Goal: Transaction & Acquisition: Download file/media

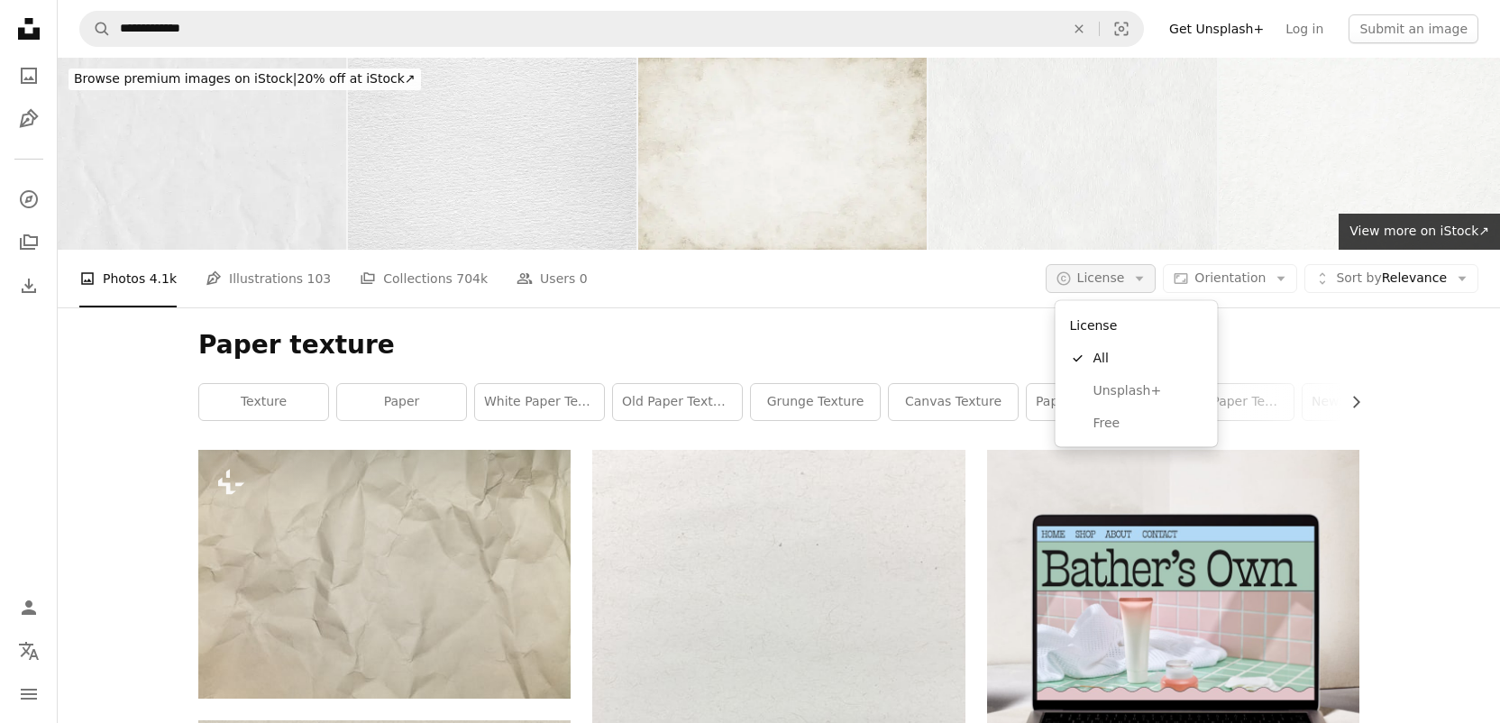
click at [1141, 265] on button "A copyright icon © License Arrow down" at bounding box center [1101, 278] width 111 height 29
click at [1121, 415] on span "Free" at bounding box center [1149, 423] width 110 height 18
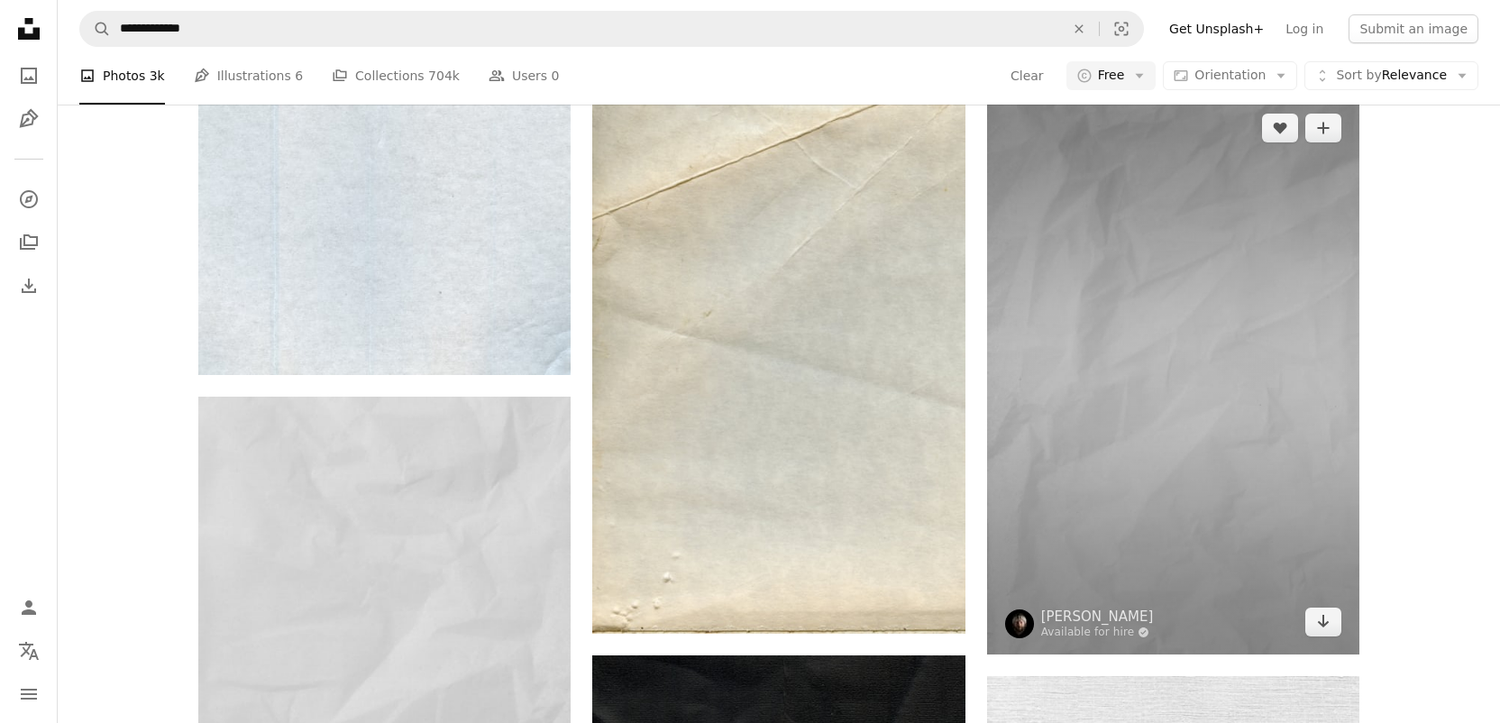
scroll to position [2030, 0]
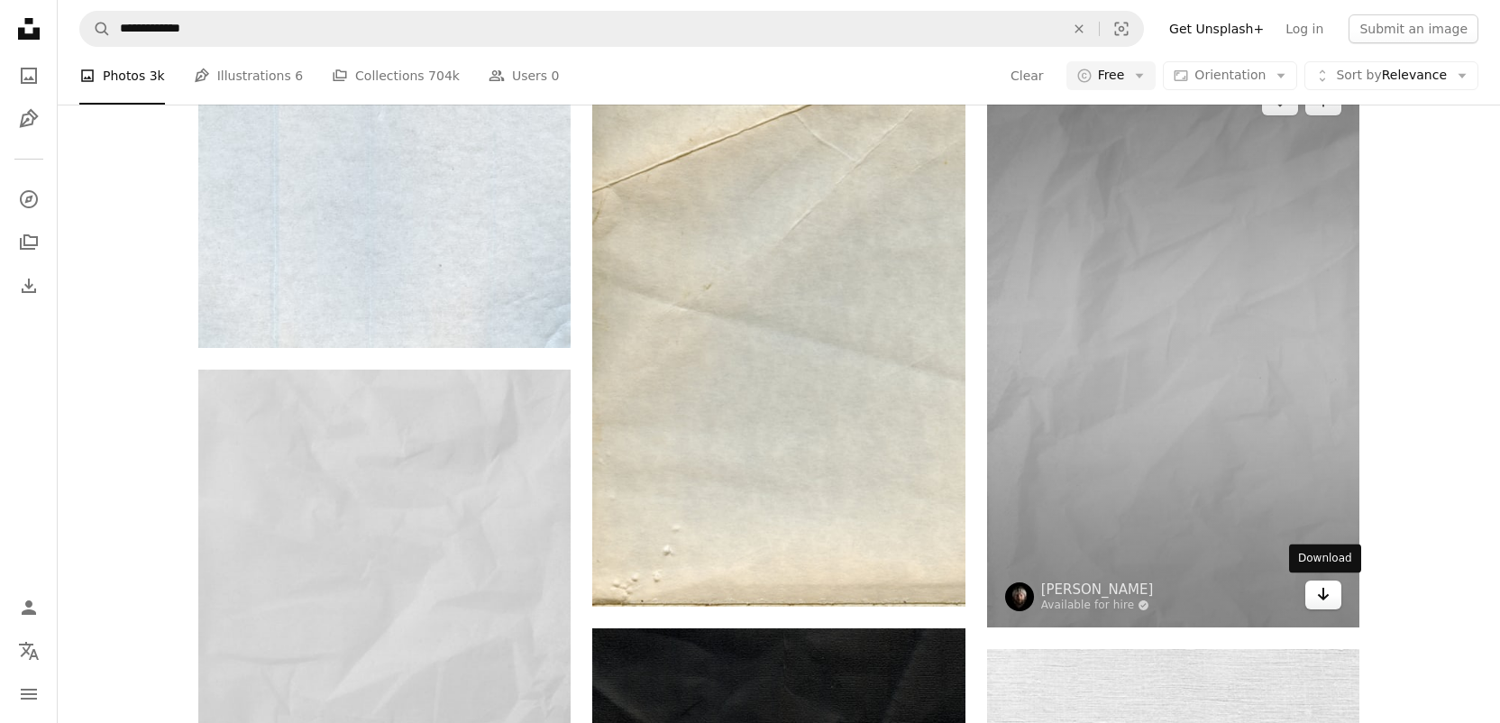
click at [1325, 592] on icon "Arrow pointing down" at bounding box center [1323, 594] width 14 height 22
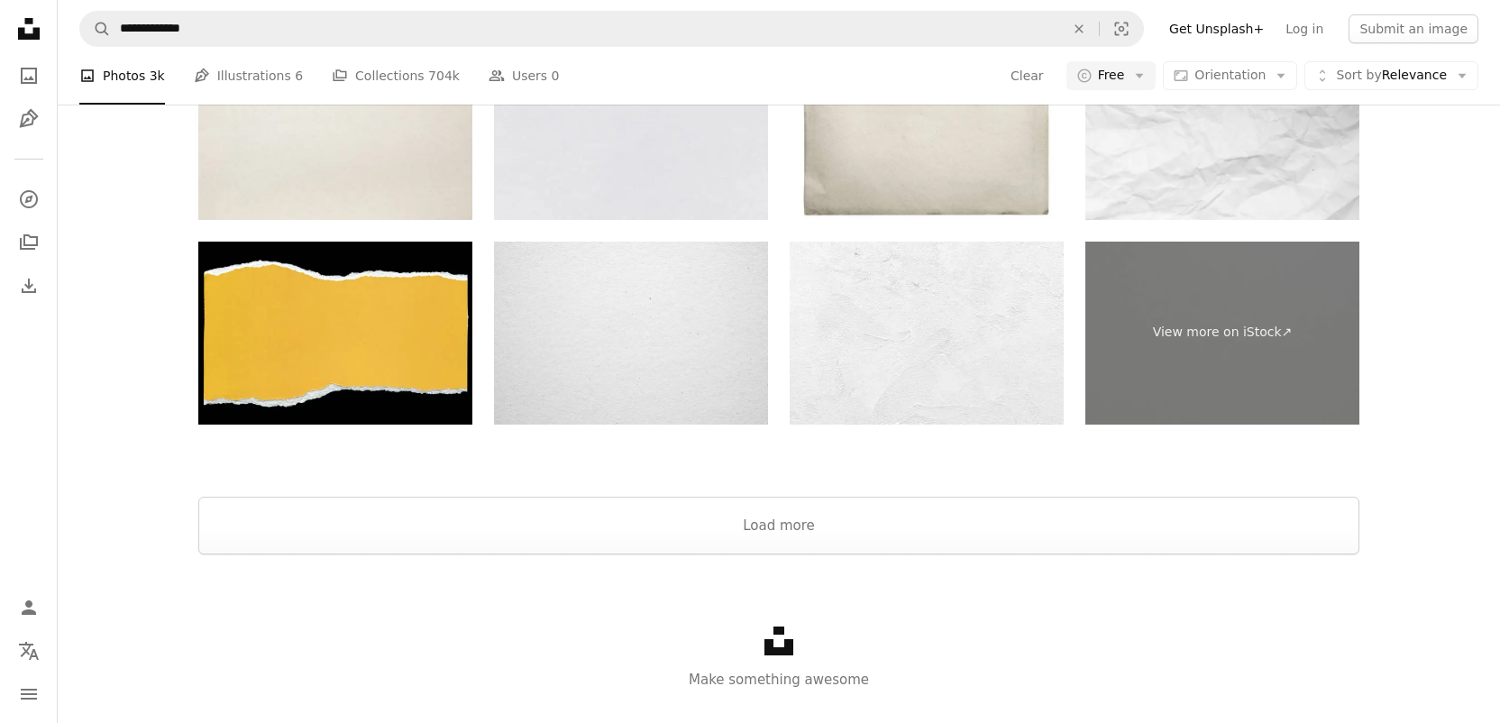
scroll to position [4449, 0]
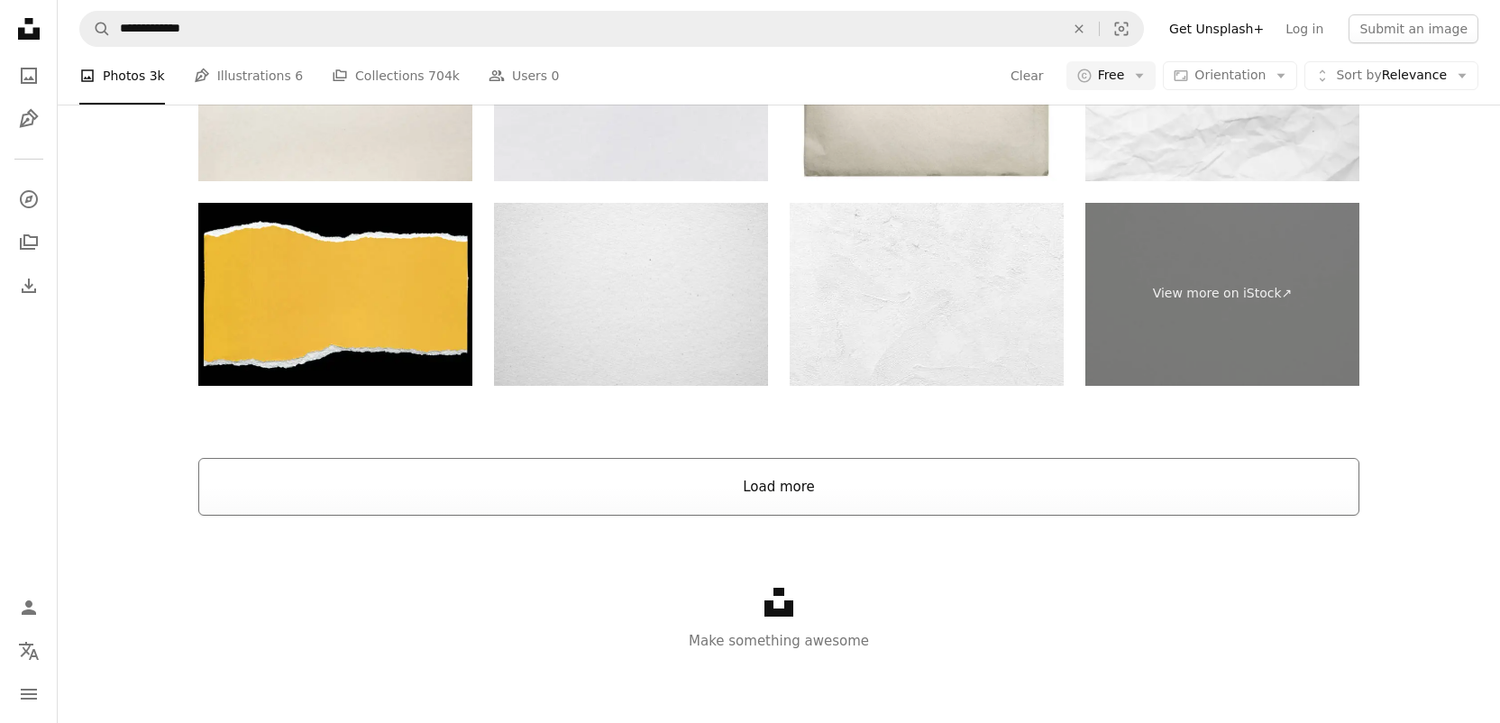
click at [950, 489] on button "Load more" at bounding box center [778, 487] width 1161 height 58
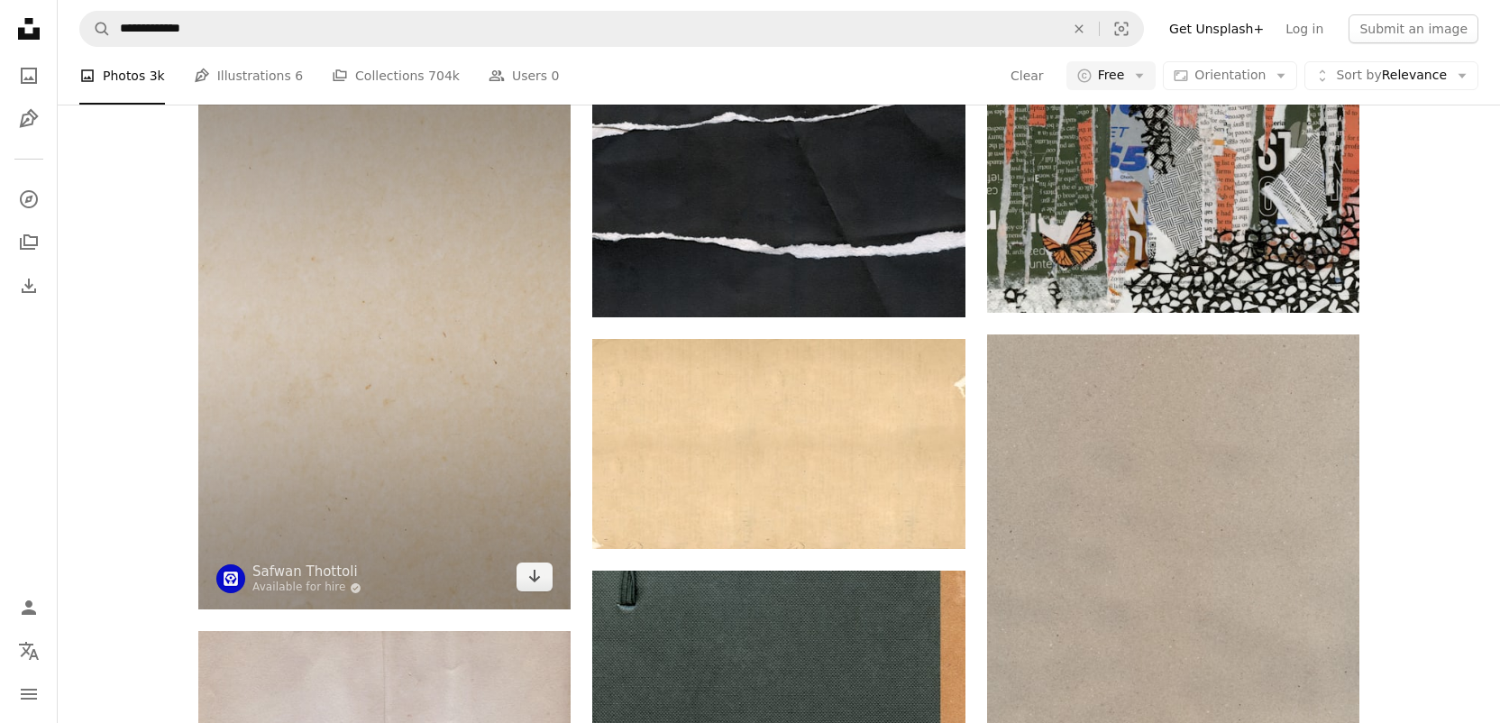
scroll to position [14632, 0]
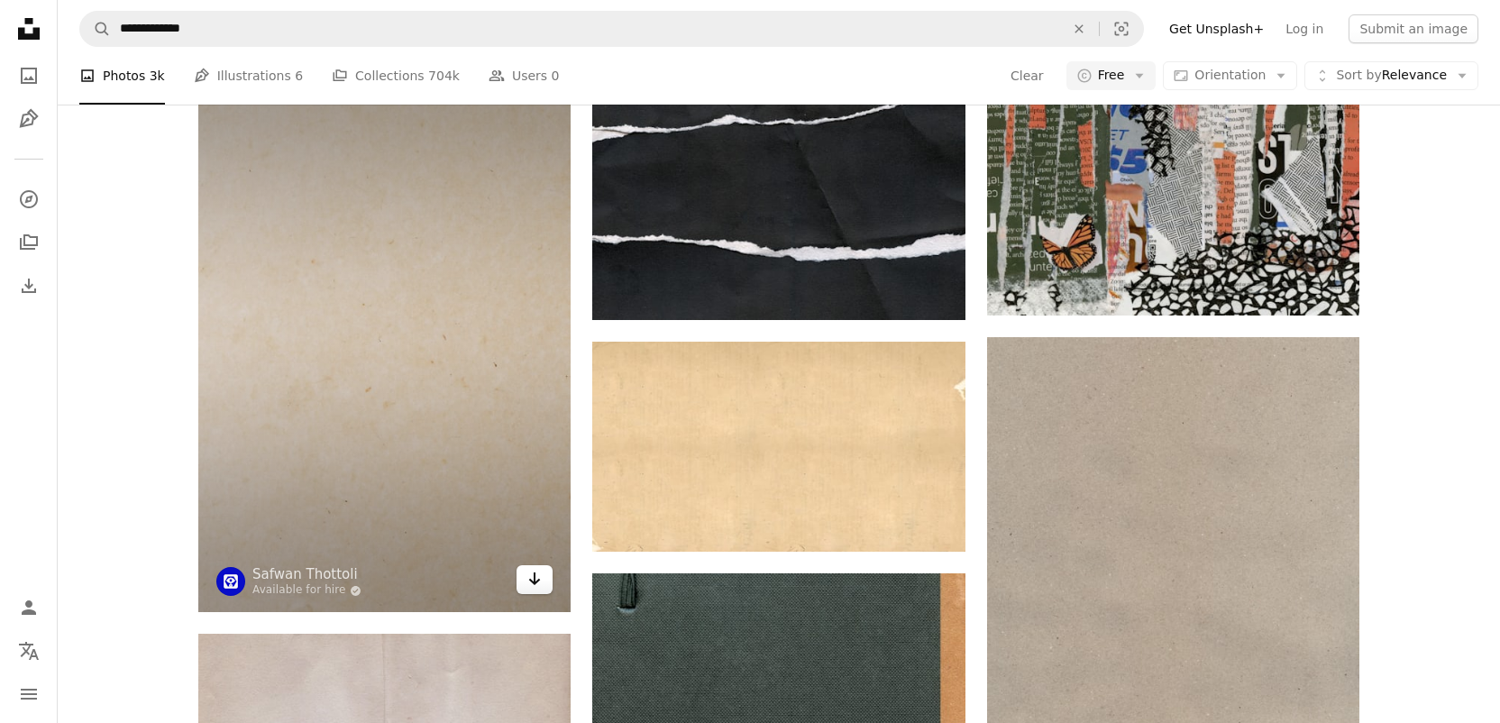
click at [527, 571] on icon "Arrow pointing down" at bounding box center [534, 579] width 14 height 22
